Goal: Task Accomplishment & Management: Use online tool/utility

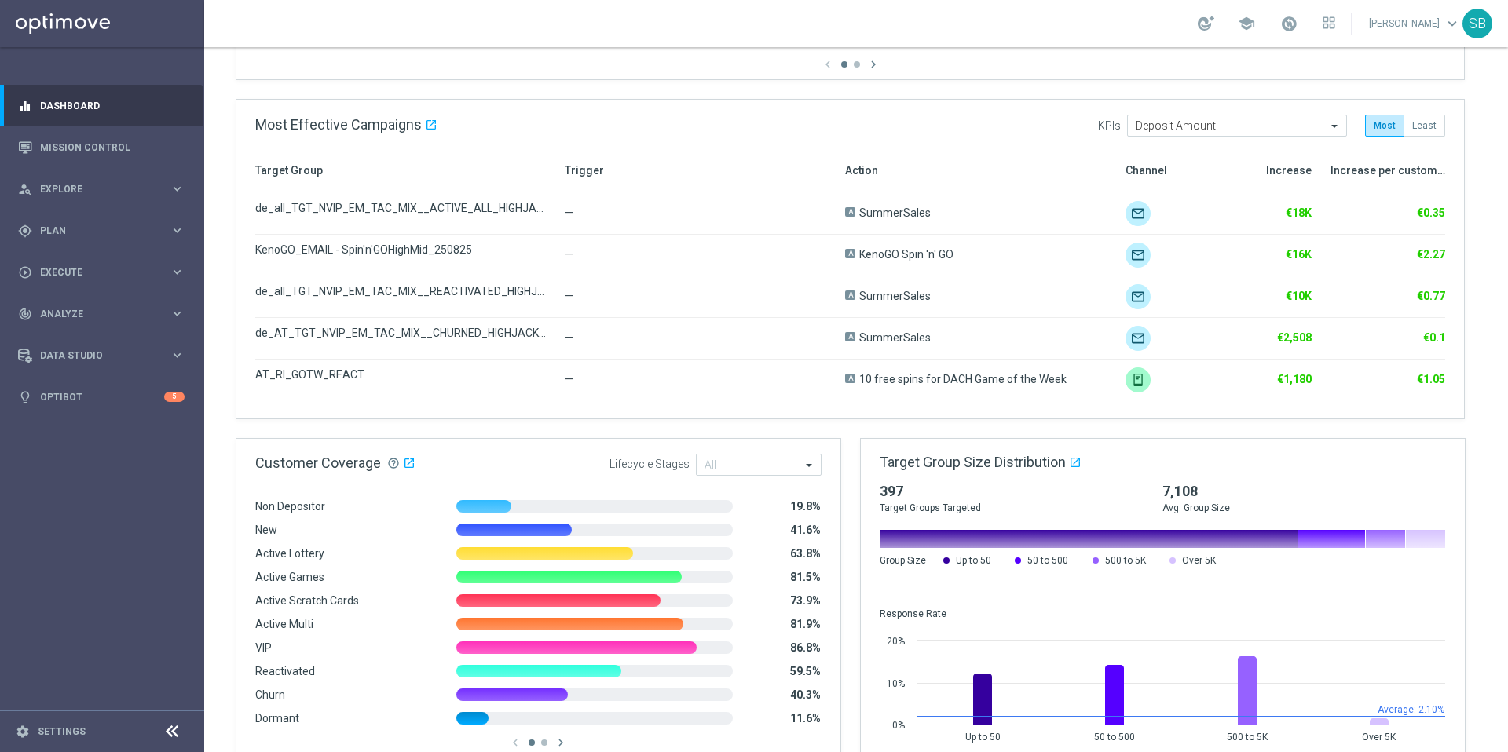
scroll to position [754, 0]
click at [97, 155] on link "Mission Control" at bounding box center [112, 147] width 144 height 42
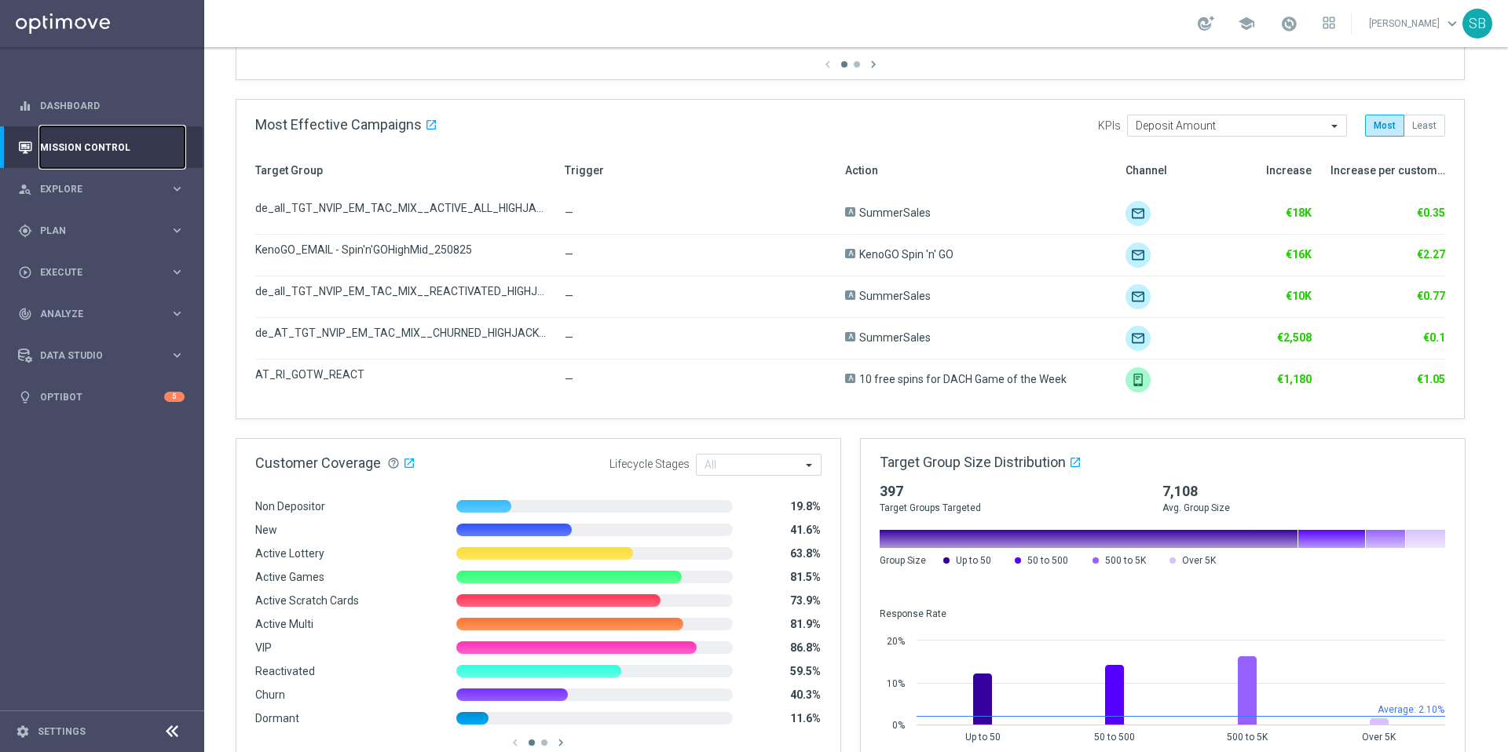
scroll to position [0, 0]
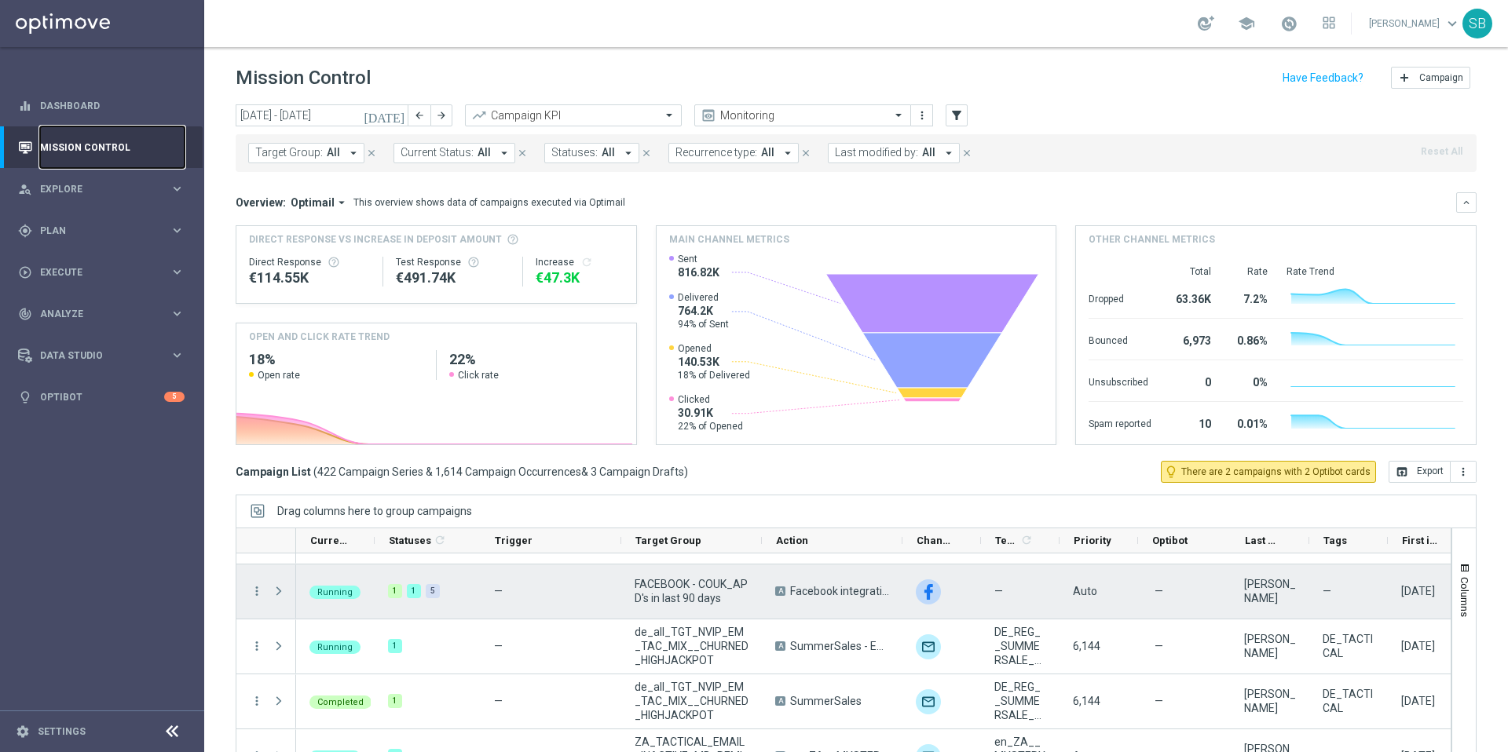
scroll to position [45, 0]
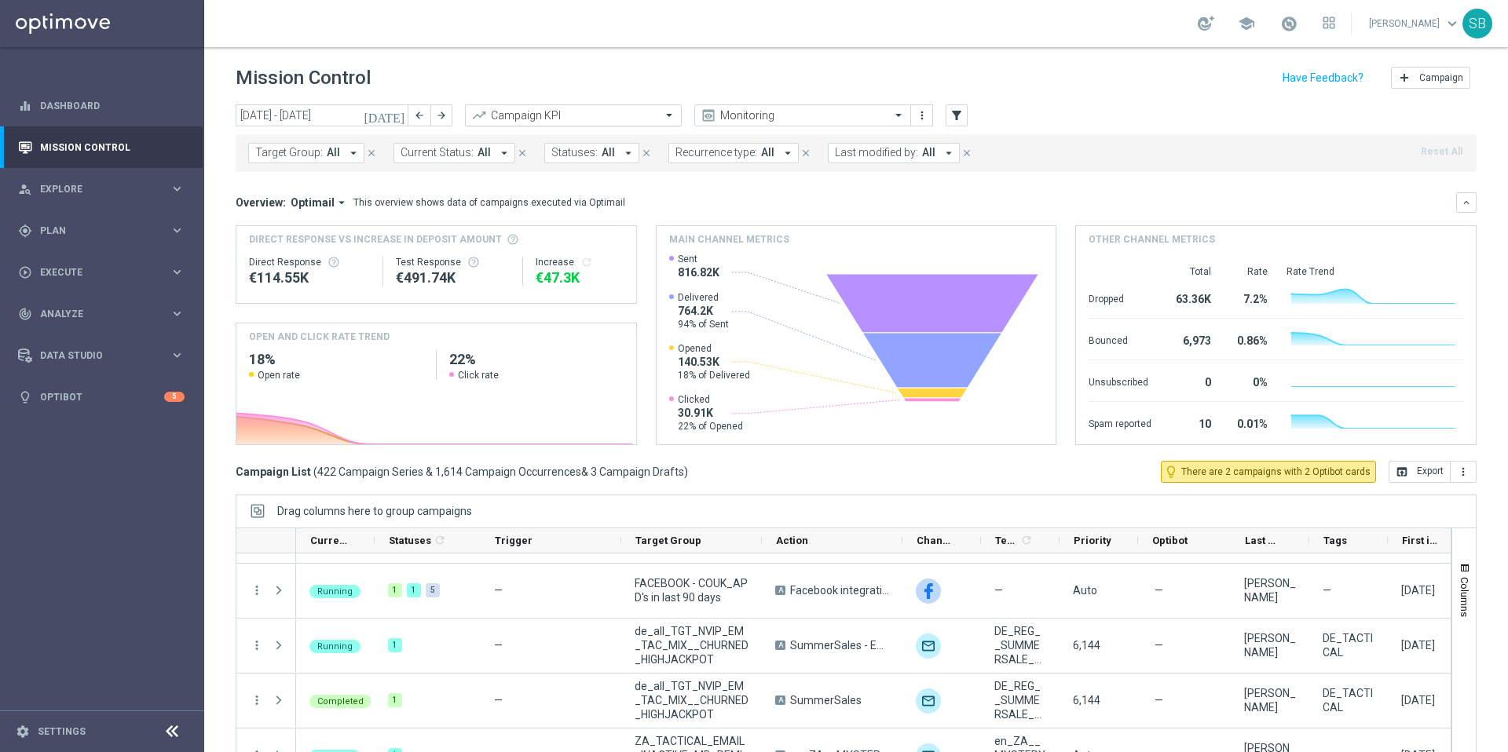
click at [664, 115] on span at bounding box center [671, 114] width 20 height 13
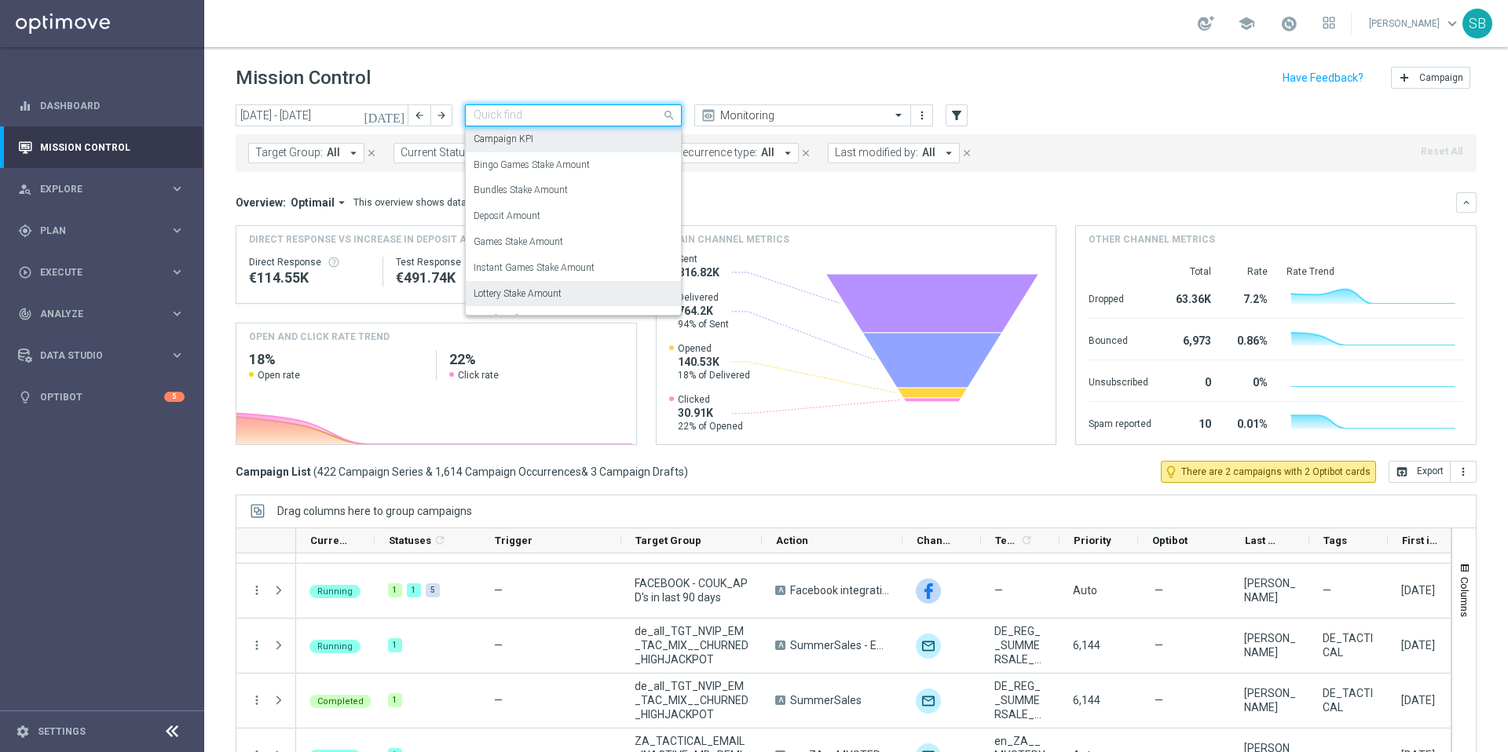
click at [558, 299] on label "Lottery Stake Amount" at bounding box center [517, 293] width 88 height 13
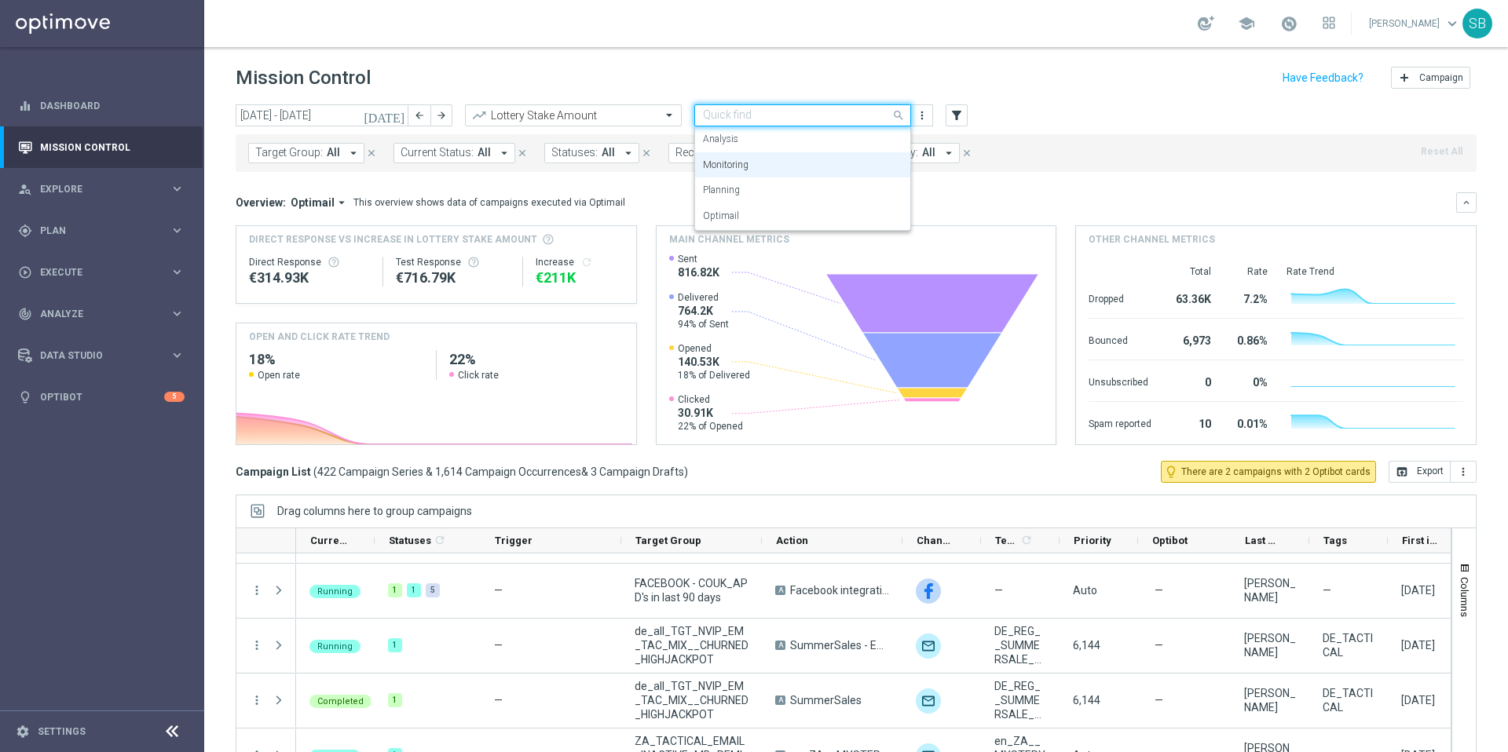
click at [852, 120] on input "text" at bounding box center [787, 115] width 168 height 13
click at [734, 172] on div "Monitoring" at bounding box center [802, 165] width 199 height 26
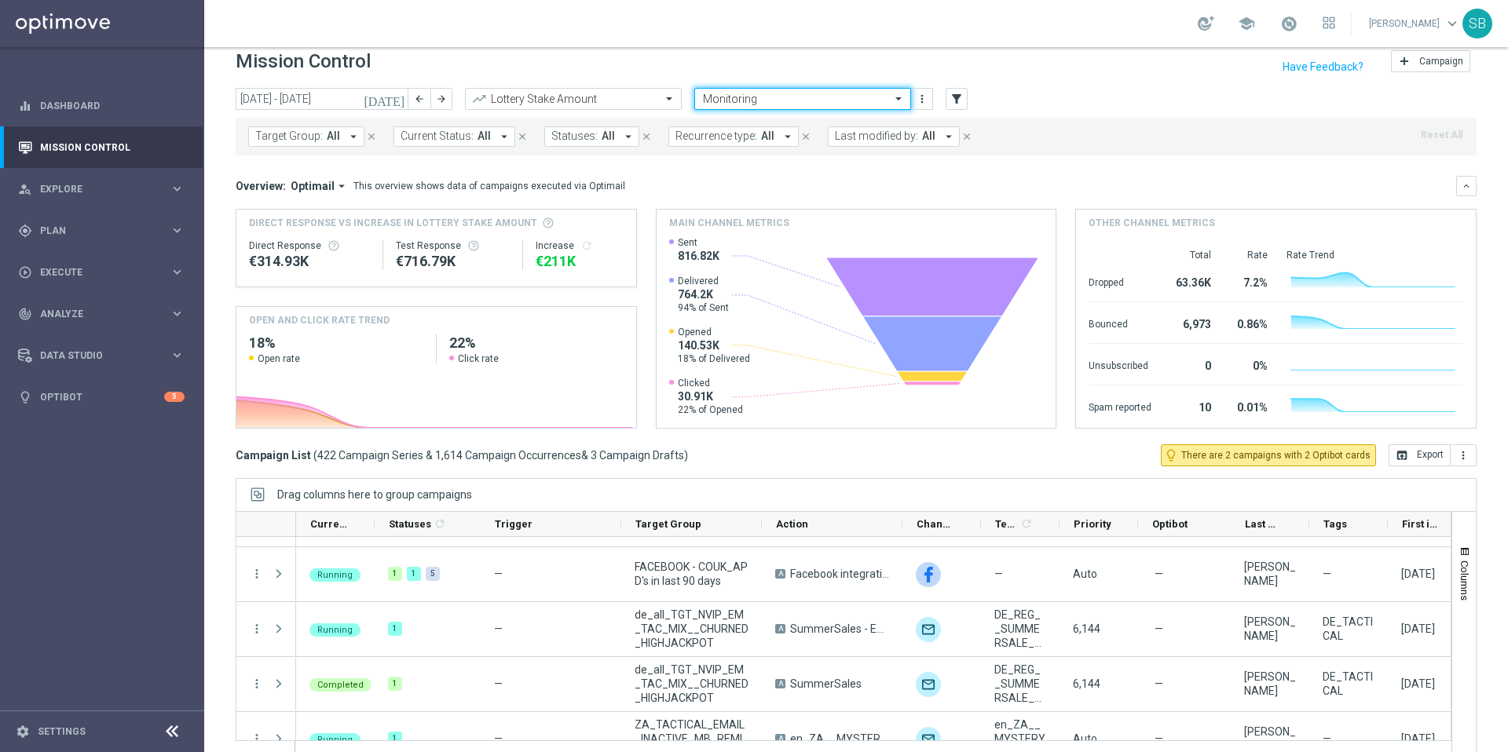
scroll to position [10, 0]
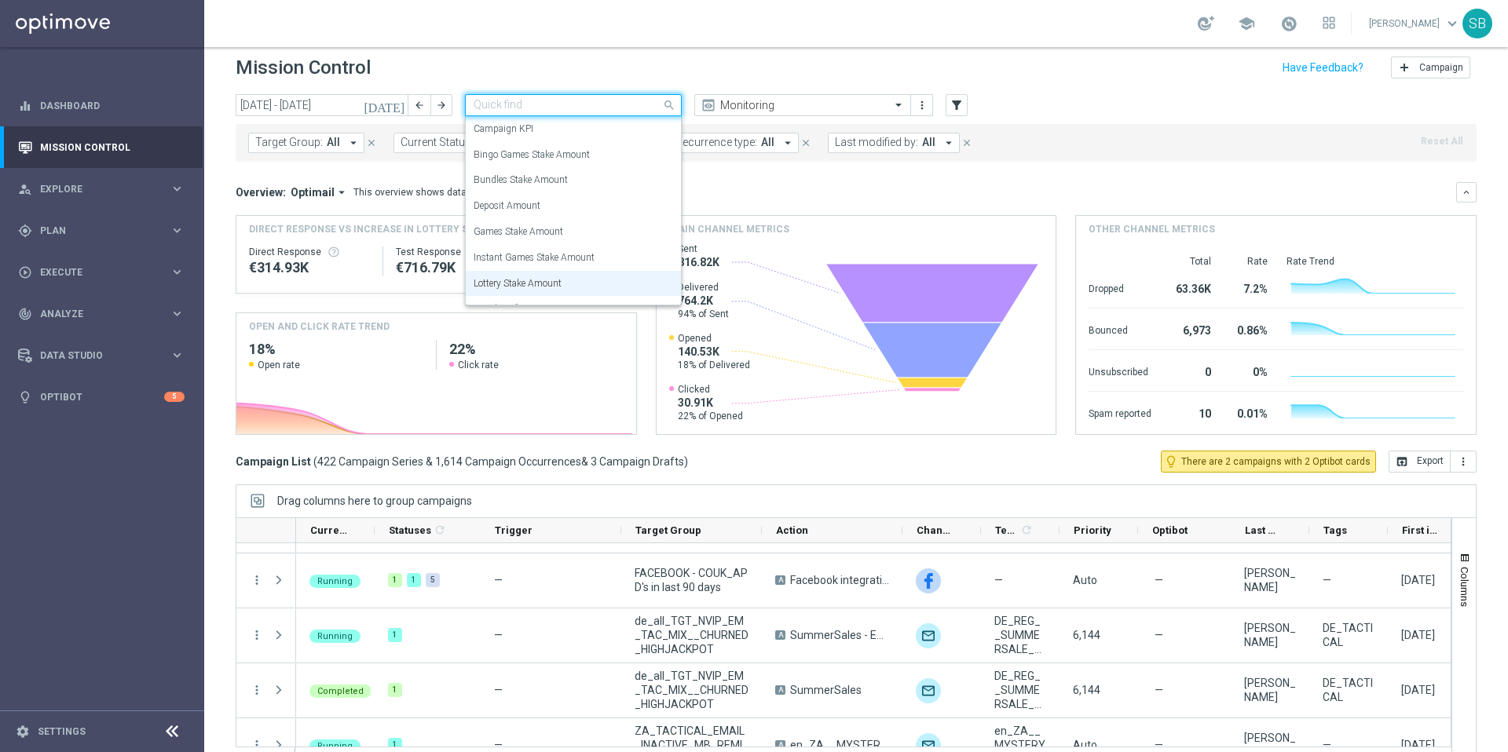
click at [573, 111] on input "text" at bounding box center [557, 105] width 168 height 13
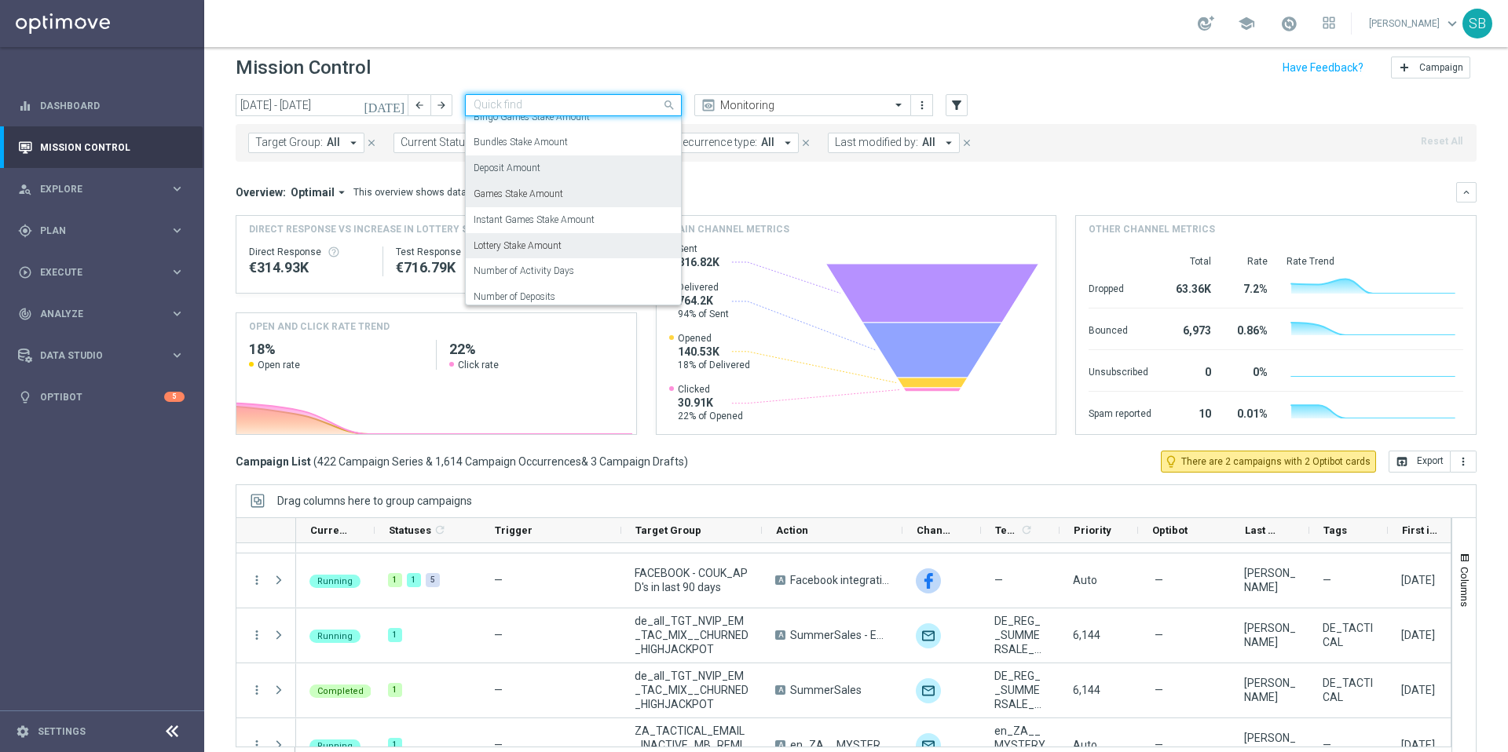
scroll to position [41, 0]
click at [549, 272] on label "Number of Activity Days" at bounding box center [523, 267] width 101 height 13
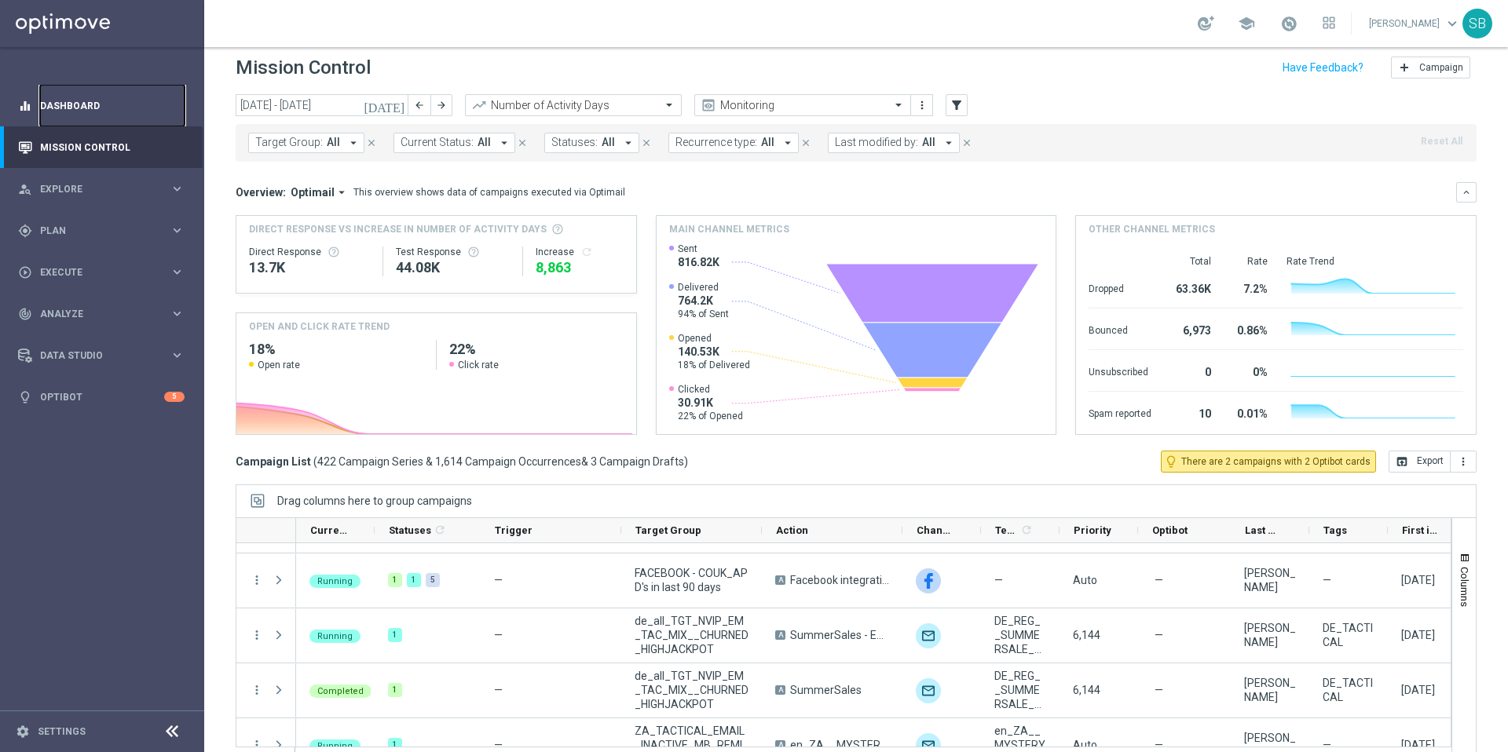
click at [76, 104] on link "Dashboard" at bounding box center [112, 106] width 144 height 42
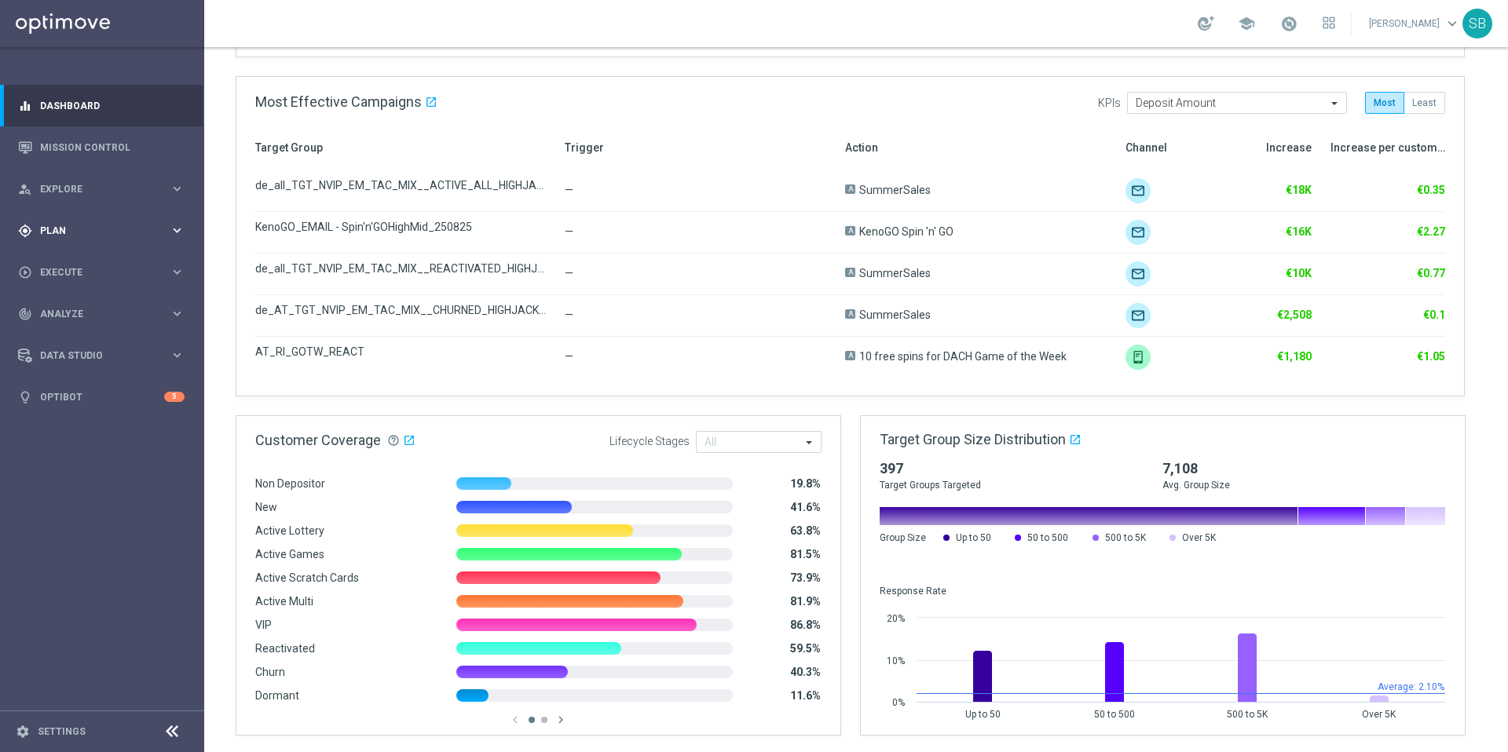
scroll to position [779, 0]
